Goal: Task Accomplishment & Management: Manage account settings

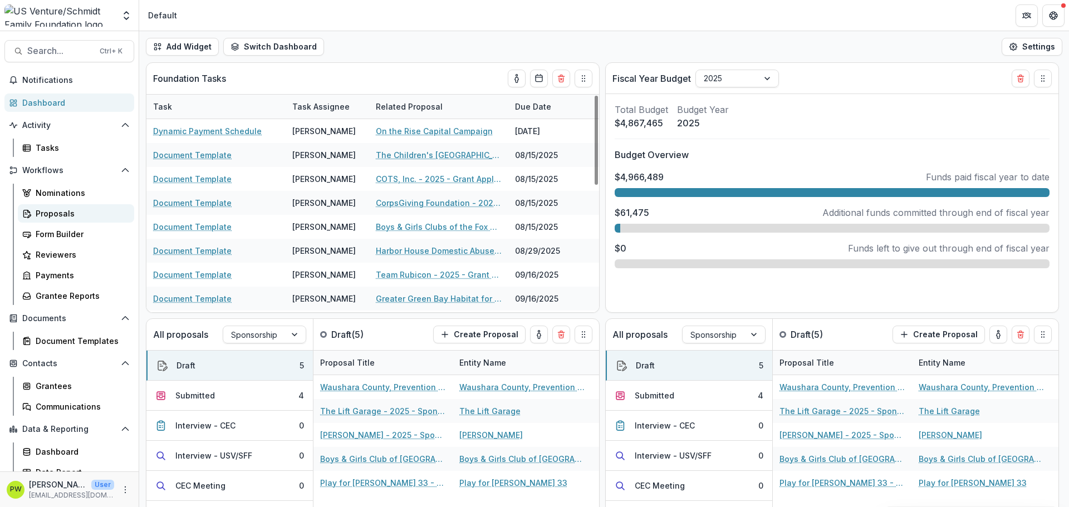
click at [82, 216] on div "Proposals" at bounding box center [81, 214] width 90 height 12
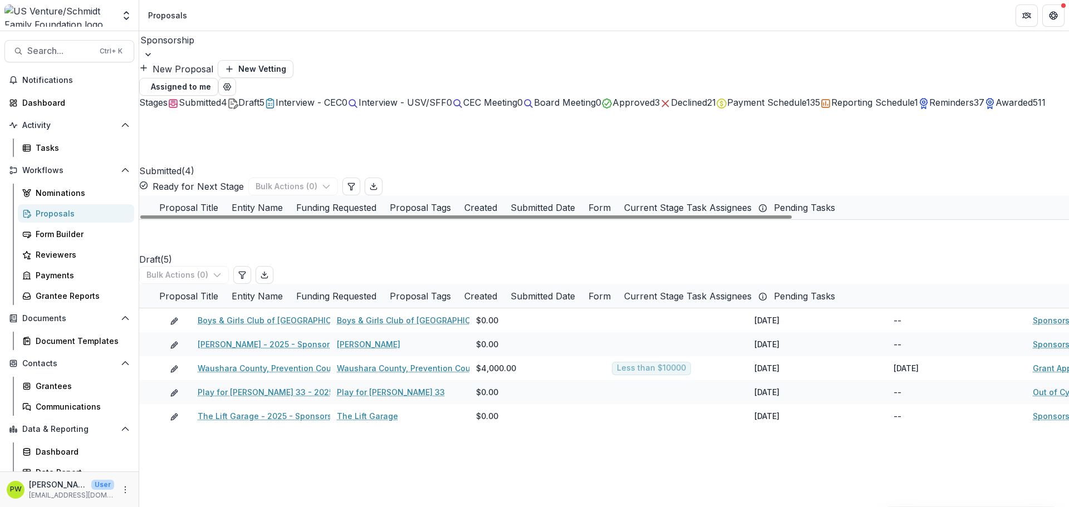
click at [241, 298] on link "Young Men's [DEMOGRAPHIC_DATA] Association of the Fox Cities - 2025 - Sponsorsh…" at bounding box center [405, 304] width 407 height 12
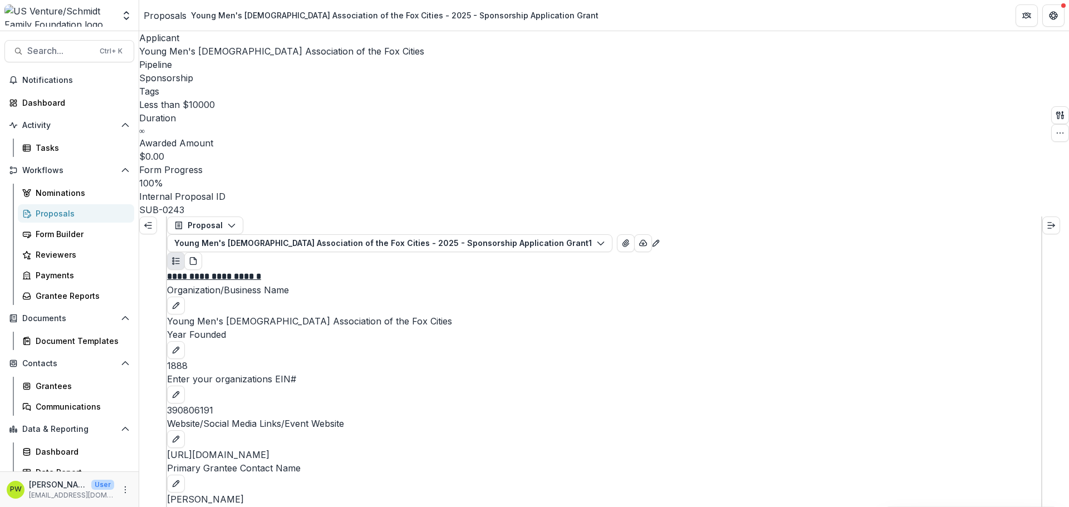
click at [157, 16] on div "Proposals" at bounding box center [165, 15] width 43 height 13
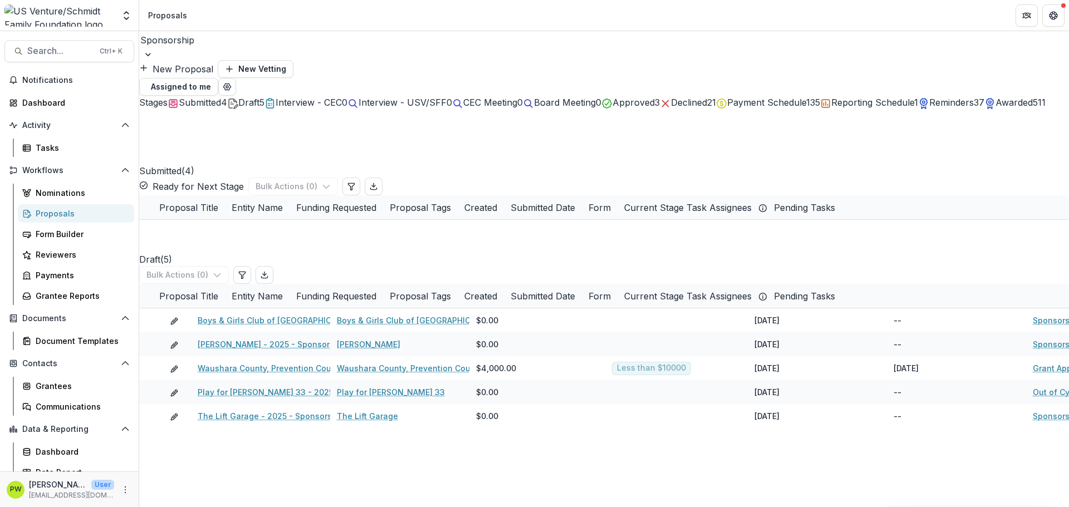
click at [190, 48] on div at bounding box center [603, 40] width 927 height 16
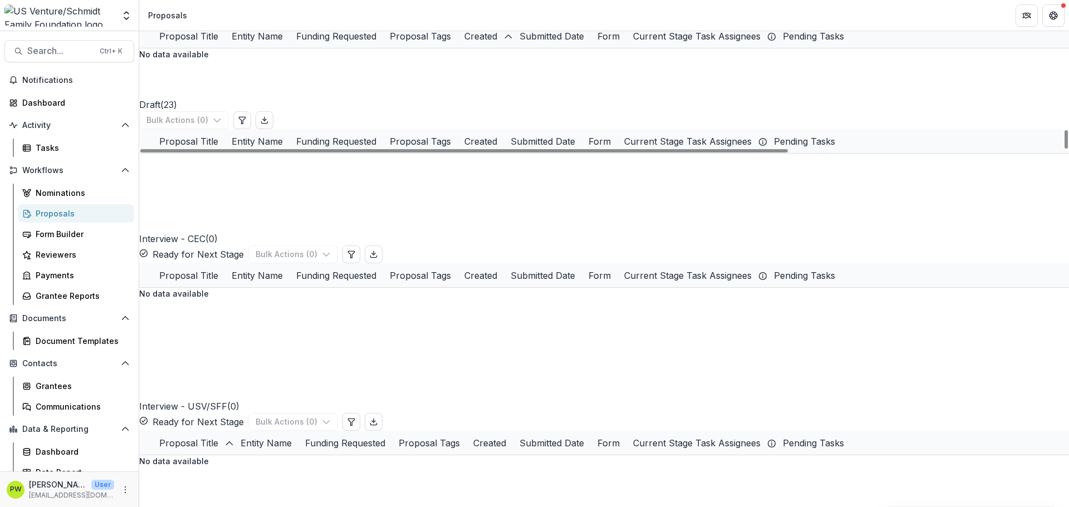
scroll to position [223, 0]
click at [285, 399] on link "Young Men's [DEMOGRAPHIC_DATA] Association of the Fox Cities - 2025 - Grant App…" at bounding box center [376, 405] width 356 height 12
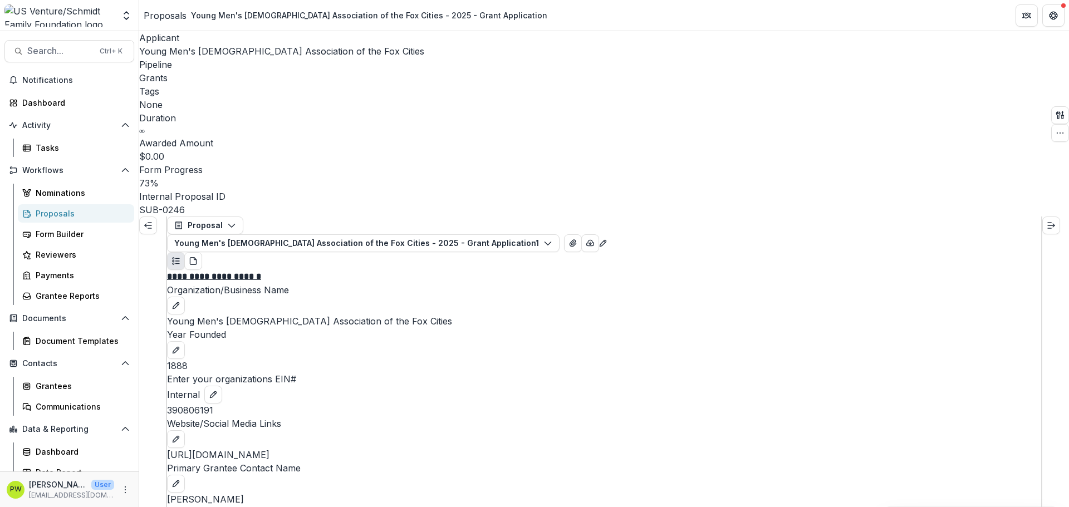
scroll to position [18, 0]
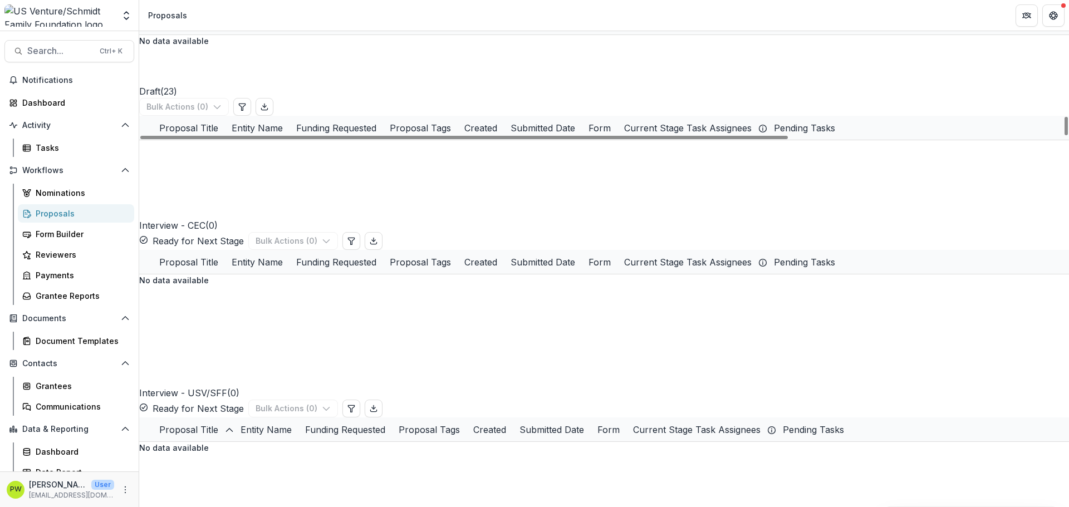
scroll to position [376, 0]
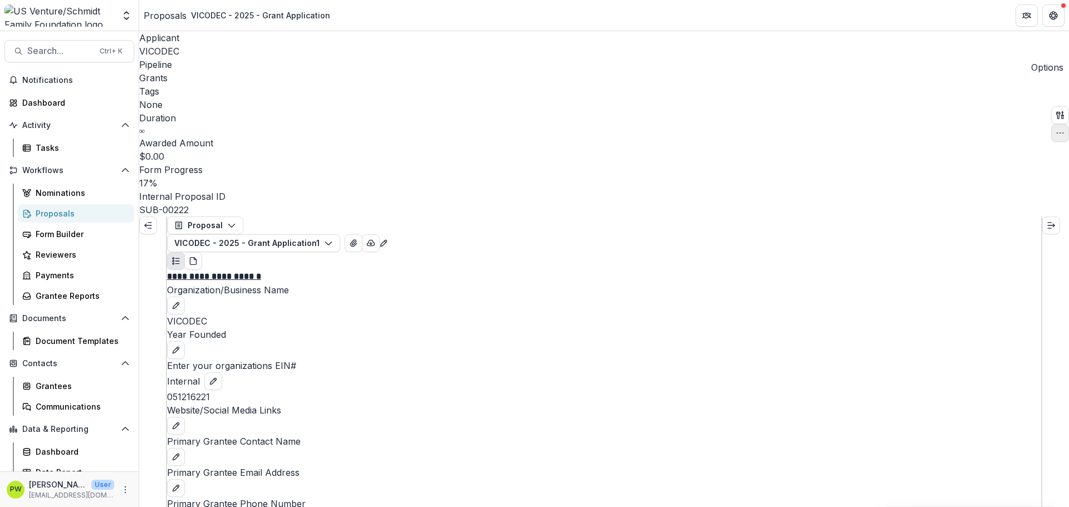
click at [1055, 129] on icon "button" at bounding box center [1059, 133] width 9 height 9
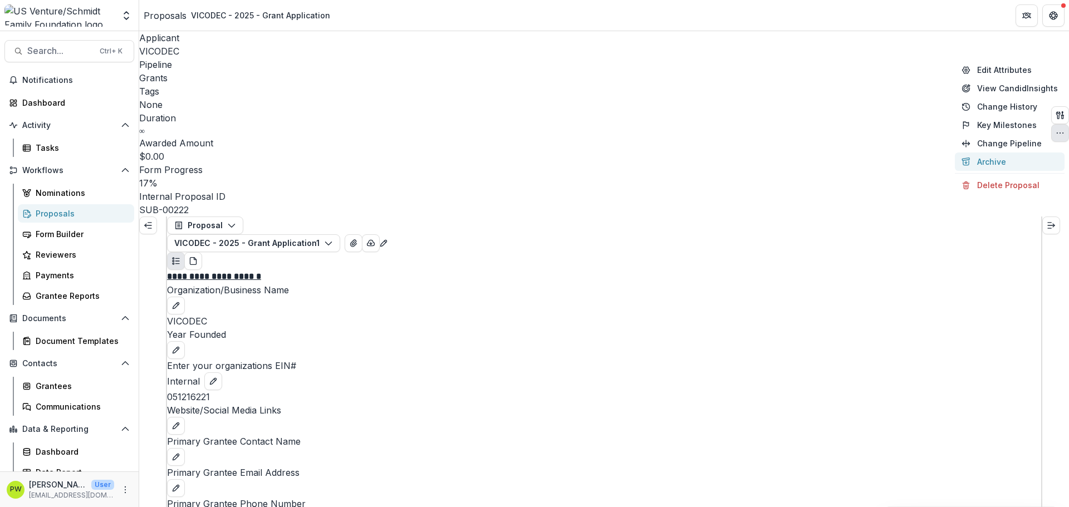
click at [1001, 164] on button "Archive" at bounding box center [1010, 162] width 110 height 18
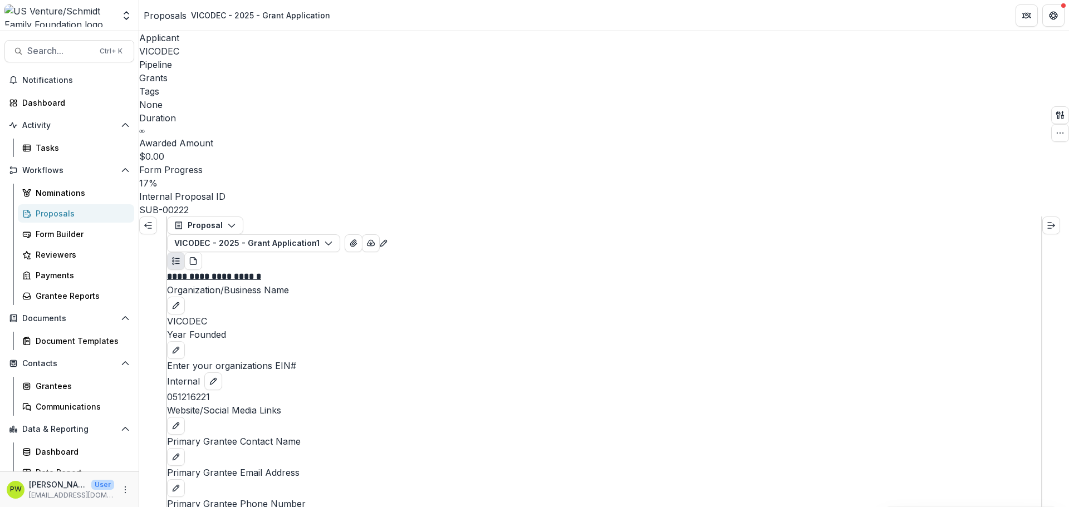
click at [163, 18] on div "Proposals" at bounding box center [165, 15] width 43 height 13
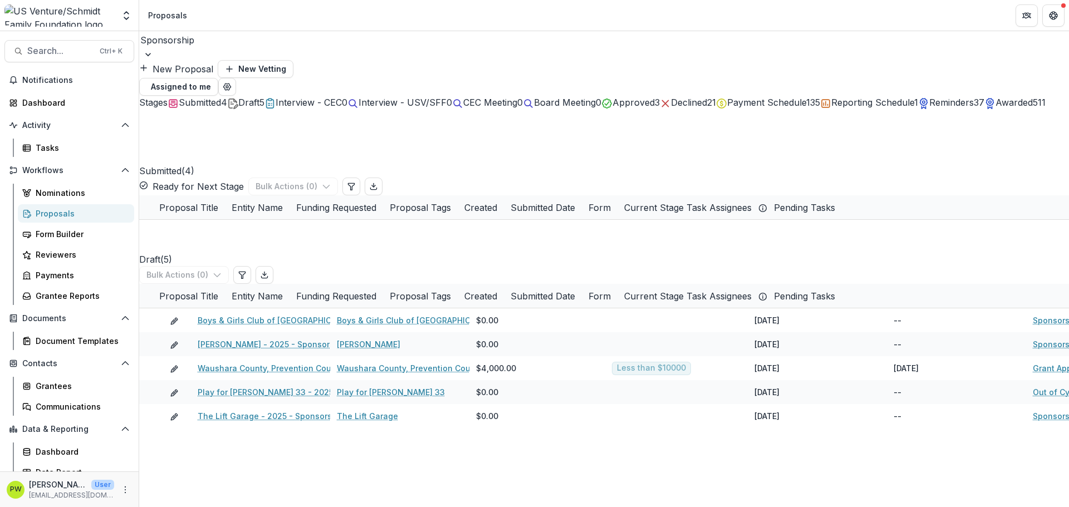
click at [223, 47] on div at bounding box center [603, 40] width 927 height 16
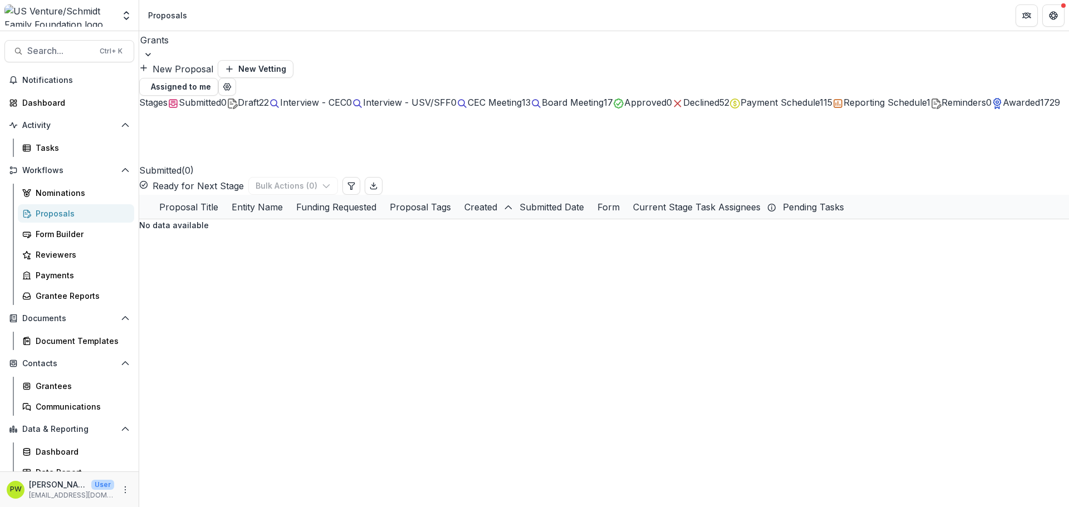
click at [259, 97] on span "Draft" at bounding box center [248, 102] width 21 height 11
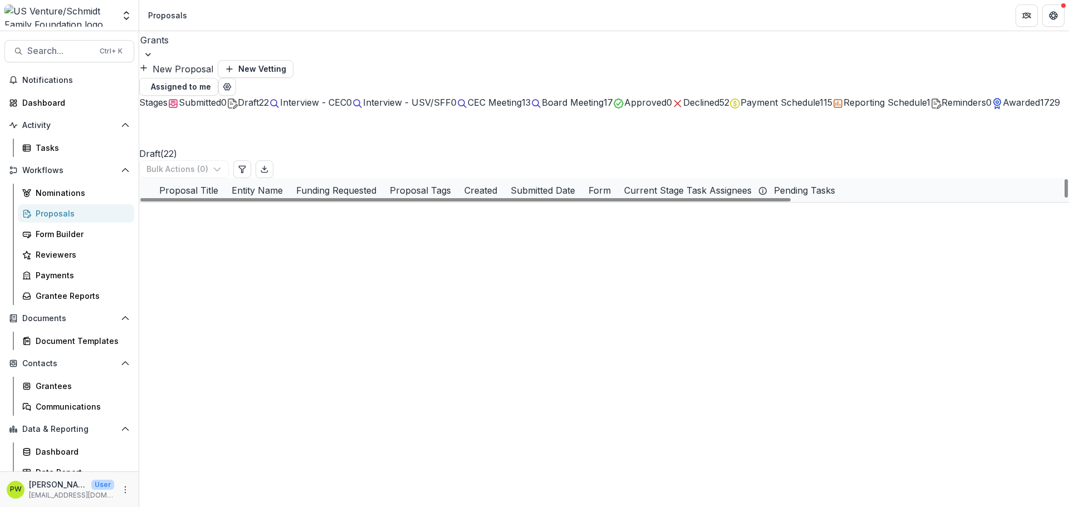
click at [223, 209] on link "The Posse Foundation, Inc. - 2025 - Grant Application" at bounding box center [303, 215] width 210 height 12
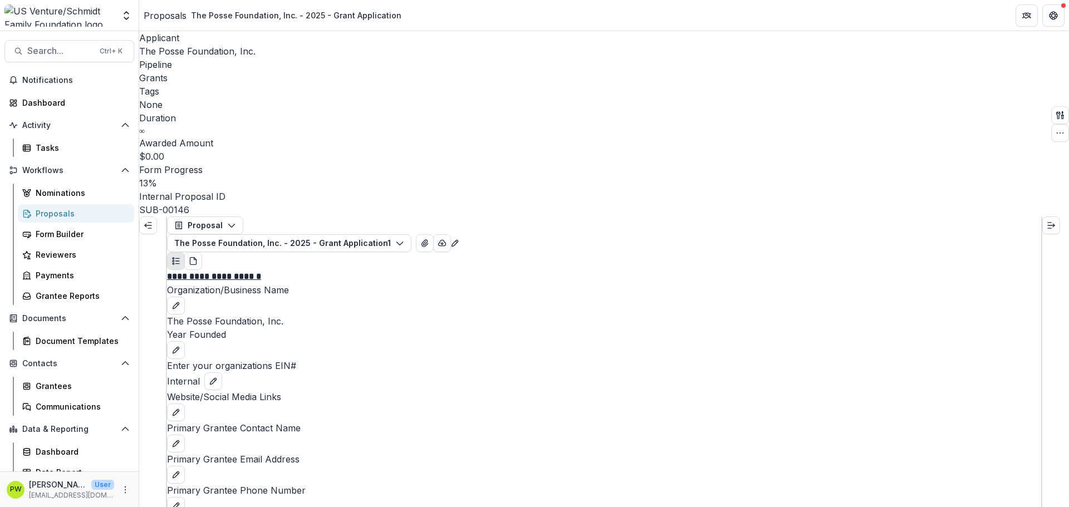
scroll to position [1172, 0]
click at [1055, 124] on button "button" at bounding box center [1060, 133] width 18 height 18
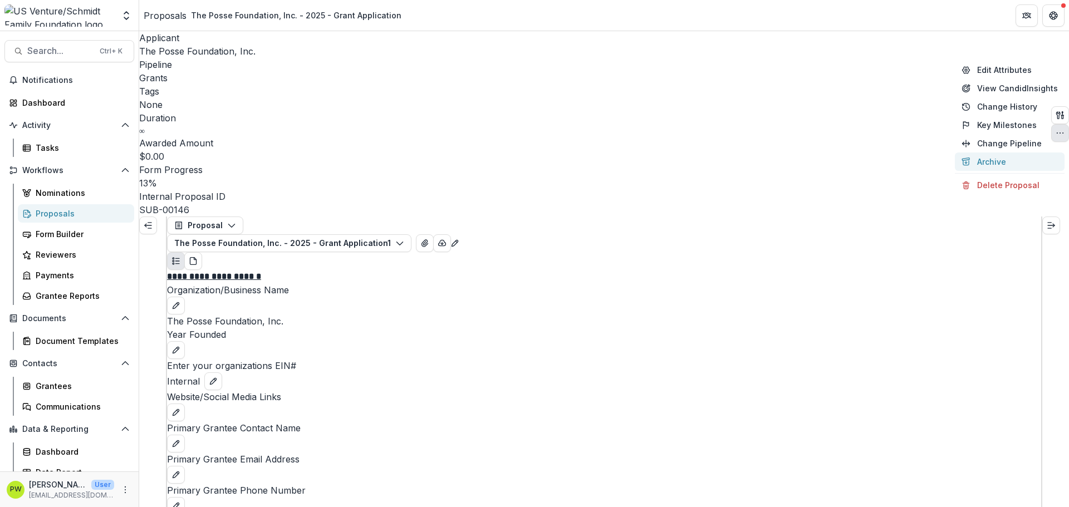
click at [982, 168] on button "Archive" at bounding box center [1010, 162] width 110 height 18
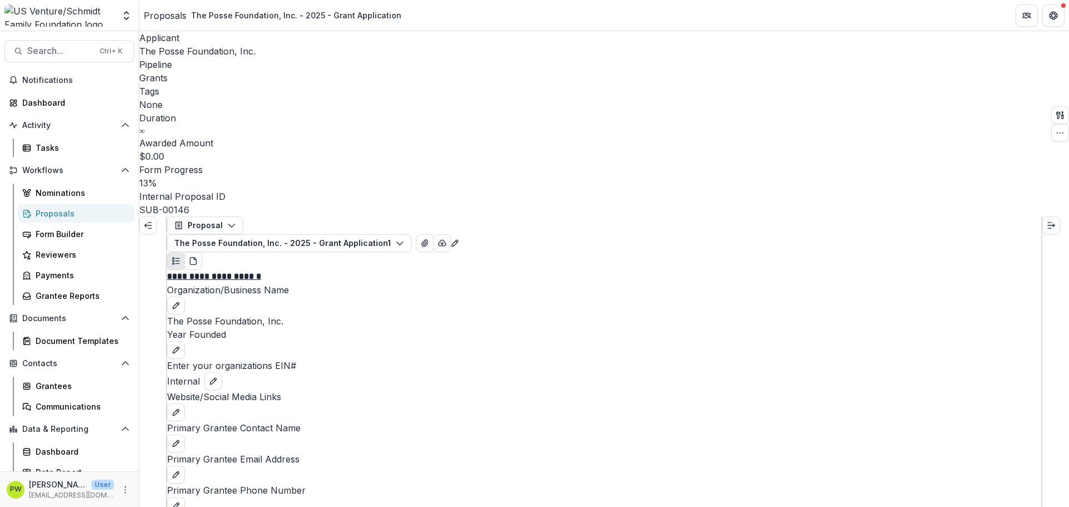
click at [176, 21] on link "Proposals" at bounding box center [165, 15] width 43 height 13
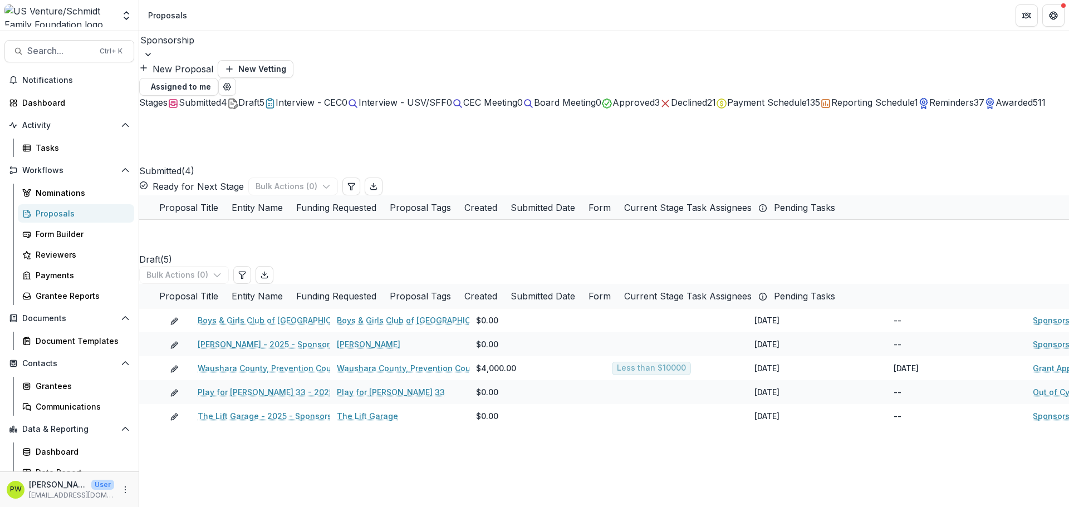
click at [259, 101] on span "Draft" at bounding box center [248, 102] width 21 height 11
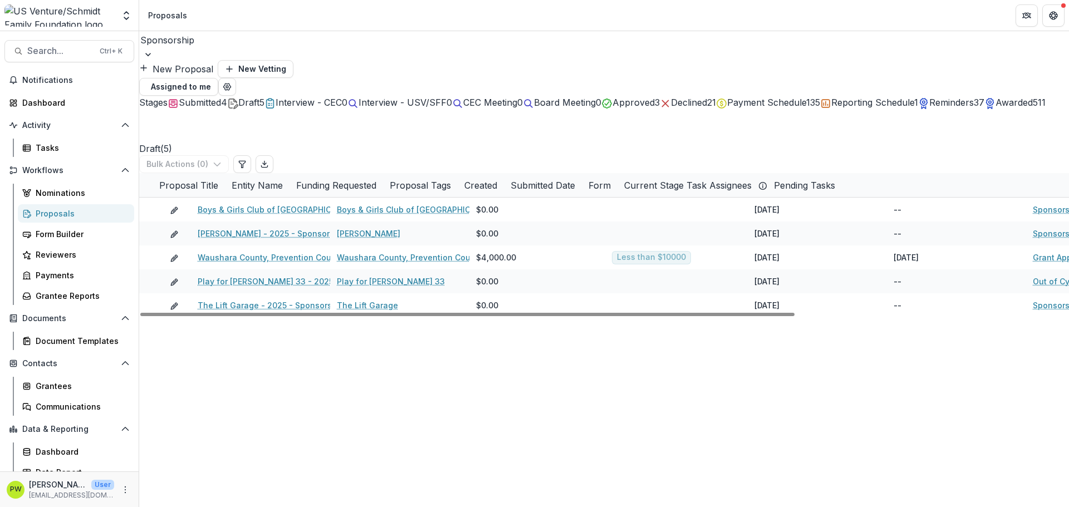
click at [201, 48] on div at bounding box center [603, 40] width 927 height 16
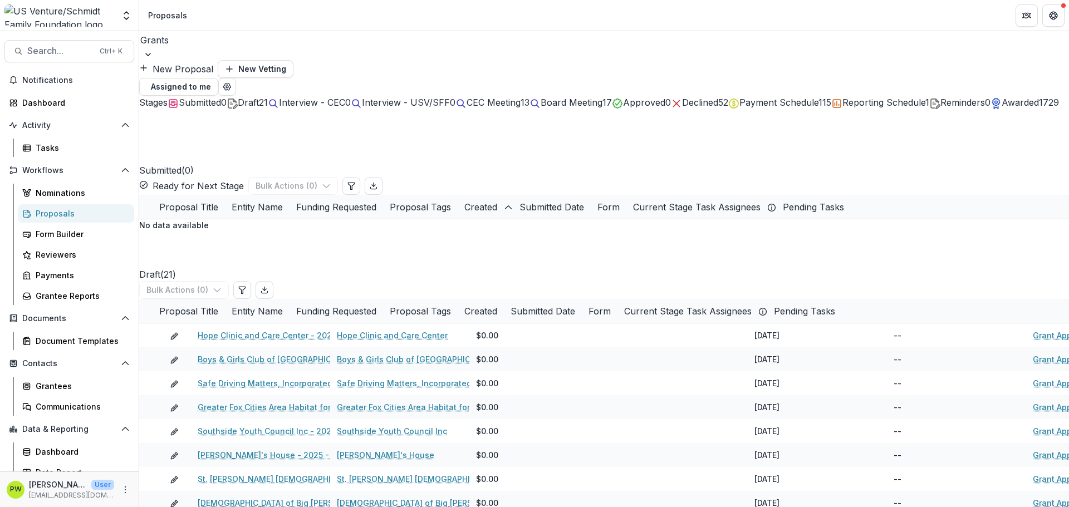
click at [539, 105] on line "button" at bounding box center [538, 106] width 2 height 2
